Goal: Find specific page/section: Find specific page/section

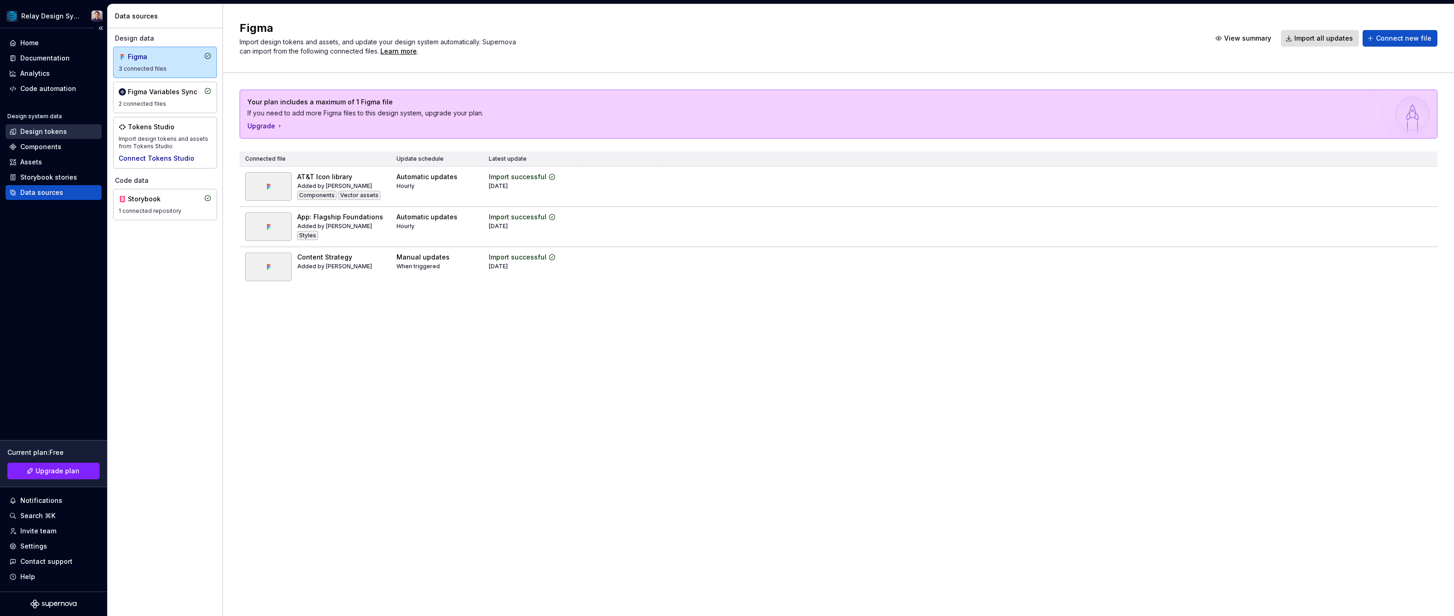
click at [35, 129] on div "Design tokens" at bounding box center [43, 131] width 47 height 9
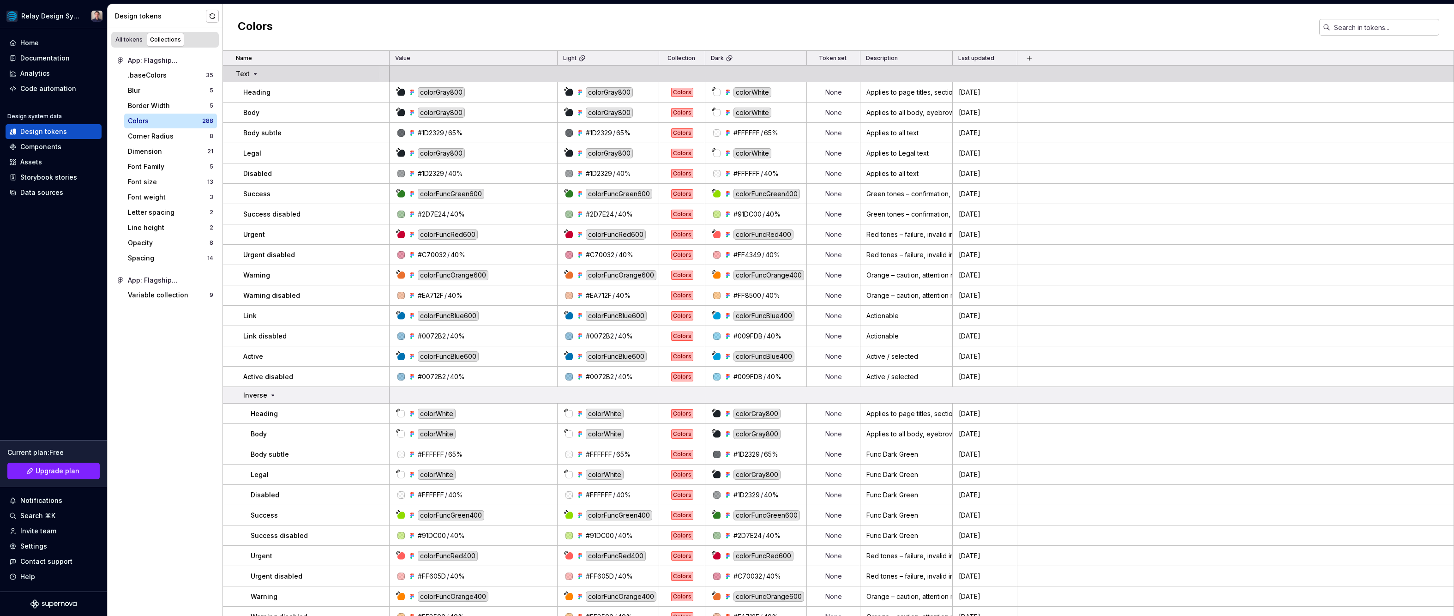
click at [256, 75] on icon at bounding box center [255, 73] width 7 height 7
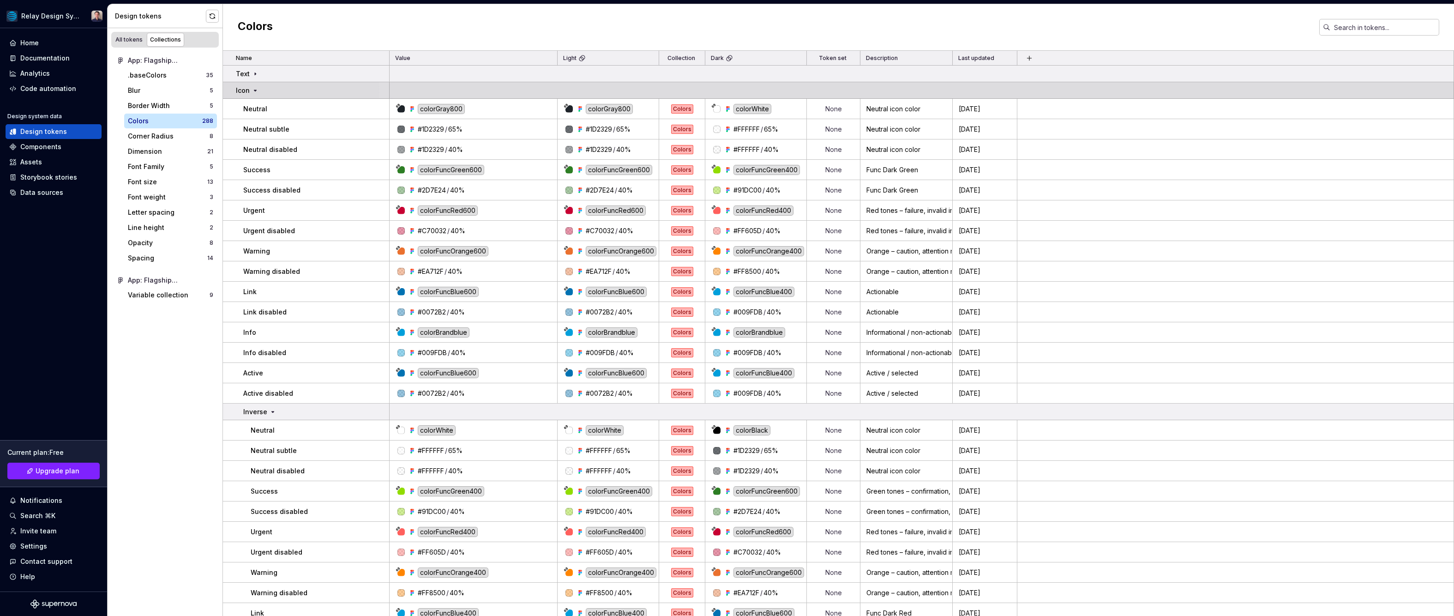
click at [257, 92] on icon at bounding box center [255, 90] width 7 height 7
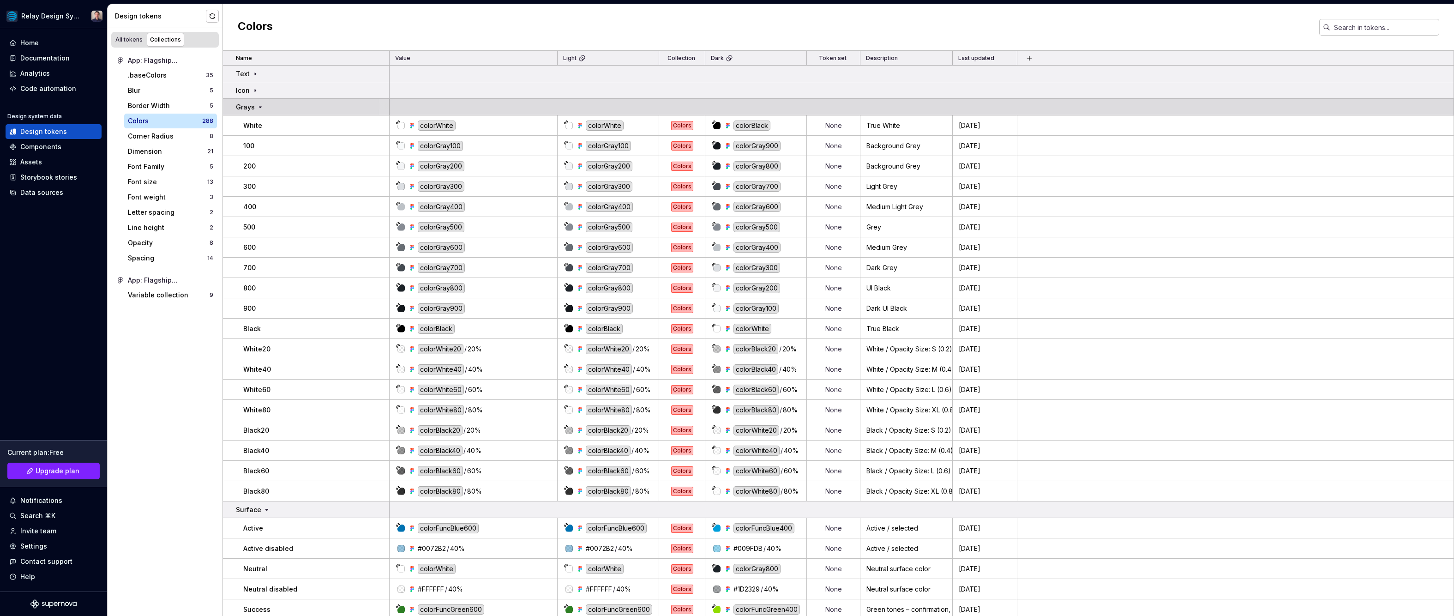
click at [257, 108] on icon at bounding box center [260, 106] width 7 height 7
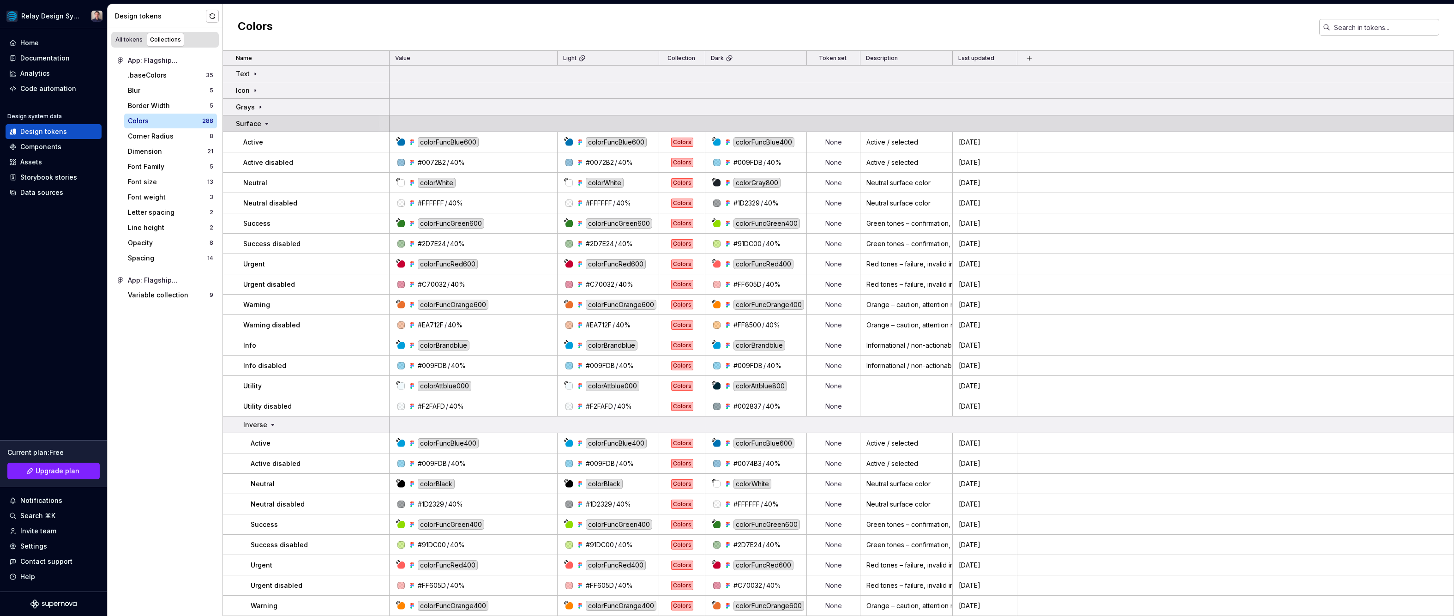
click at [266, 123] on icon at bounding box center [267, 123] width 2 height 1
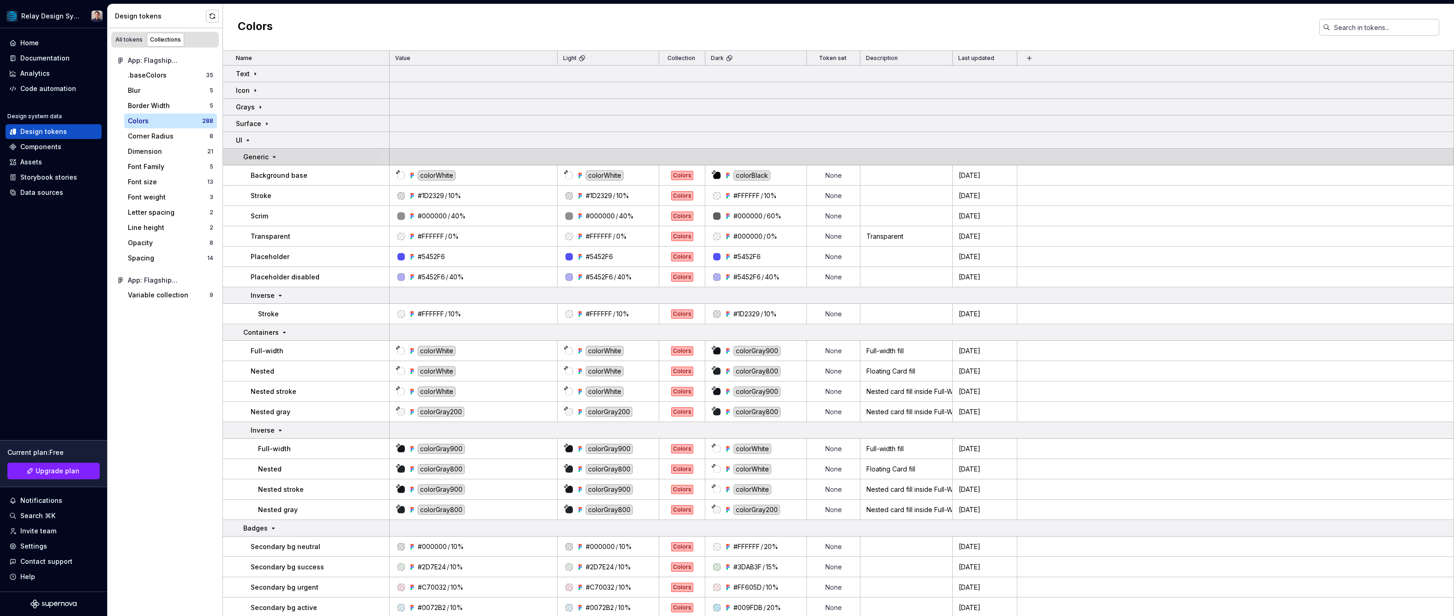
click at [273, 156] on icon at bounding box center [274, 156] width 2 height 1
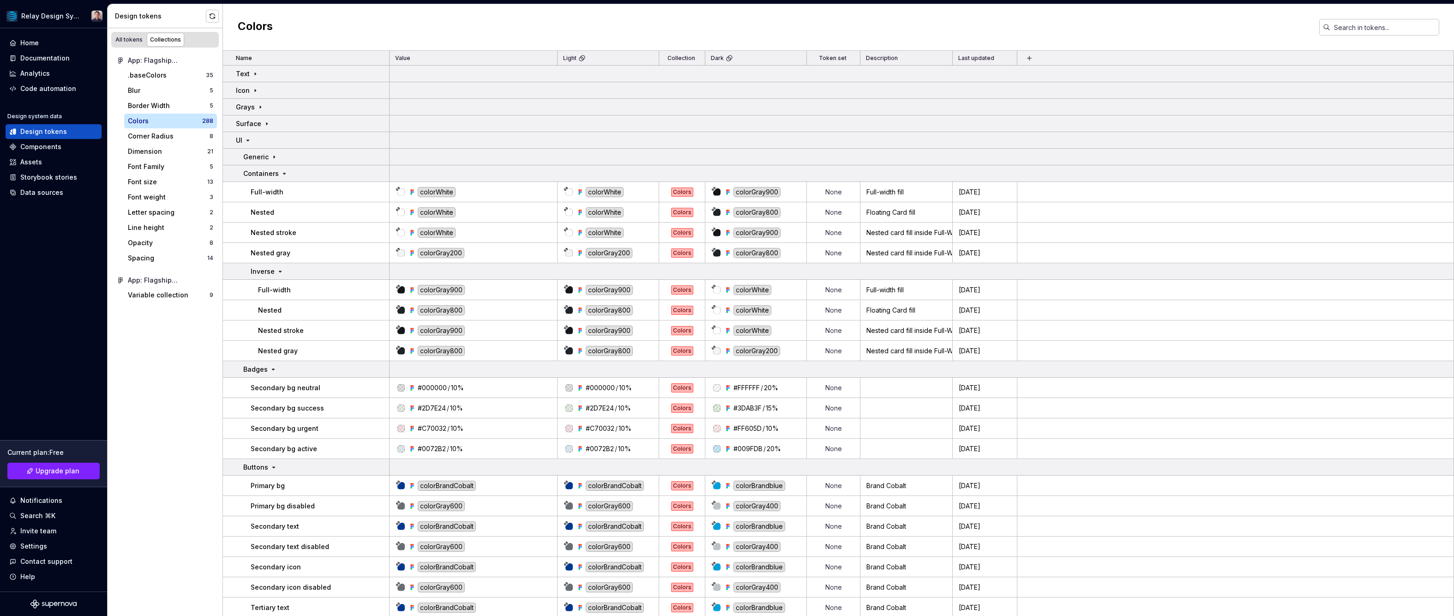
drag, startPoint x: 186, startPoint y: 11, endPoint x: 272, endPoint y: 6, distance: 86.5
click at [286, 16] on div "Design tokens All tokens Collections App: Flagship Foundations .baseColors 35 B…" at bounding box center [781, 309] width 1346 height 611
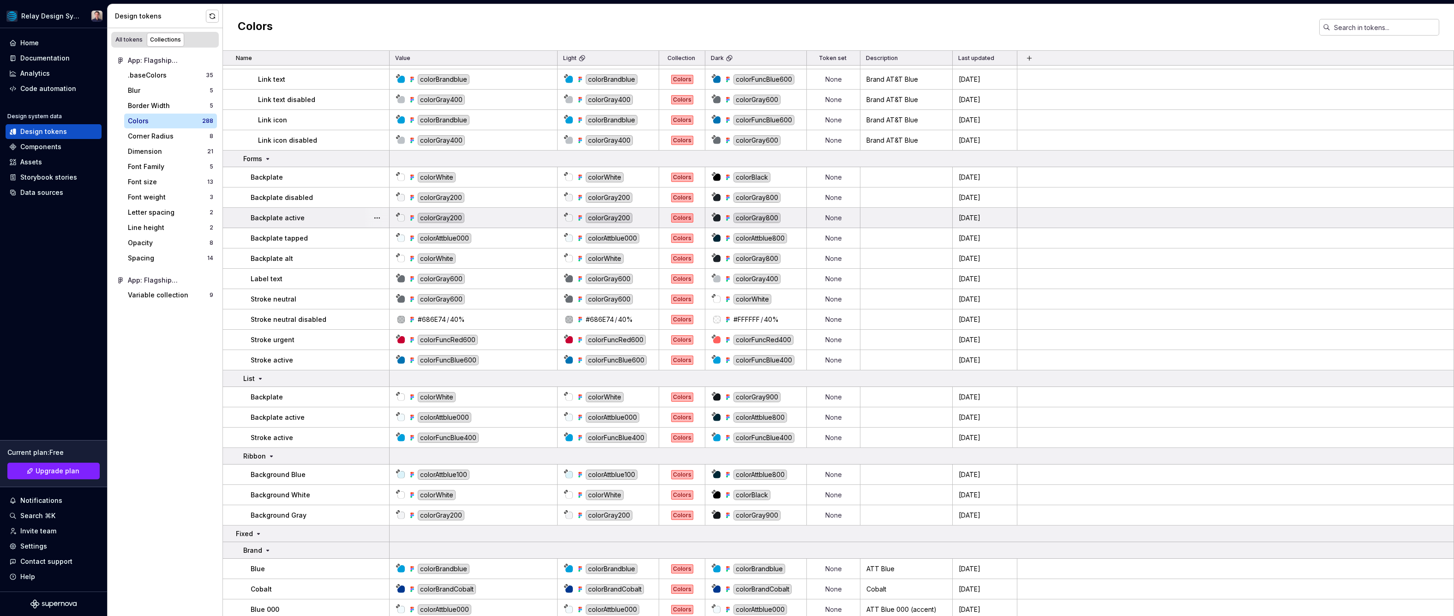
scroll to position [925, 0]
